Goal: Register for event/course

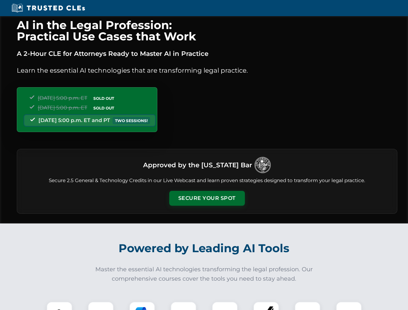
click at [207, 198] on button "Secure Your Spot" at bounding box center [207, 198] width 76 height 15
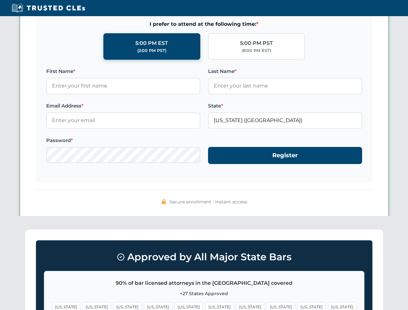
click at [297, 306] on span "[US_STATE]" at bounding box center [311, 306] width 28 height 9
